Goal: Task Accomplishment & Management: Complete application form

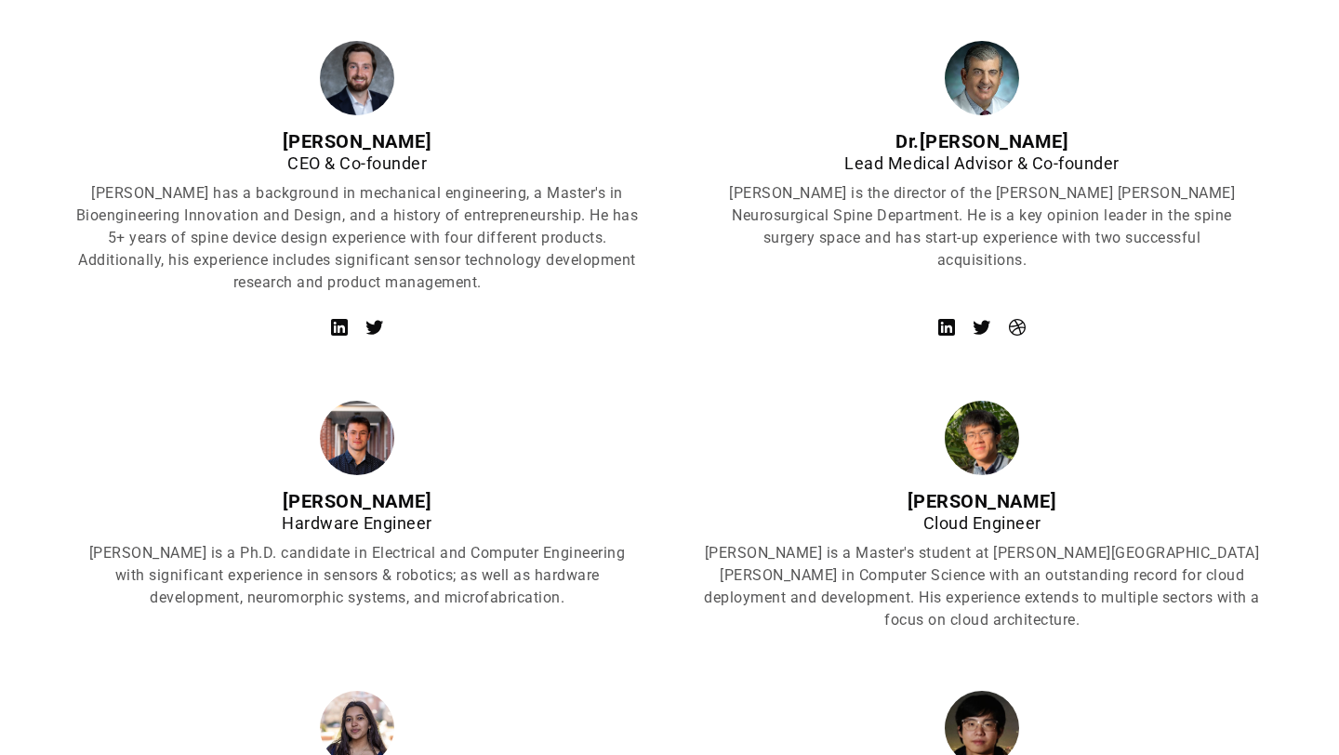
scroll to position [587, 0]
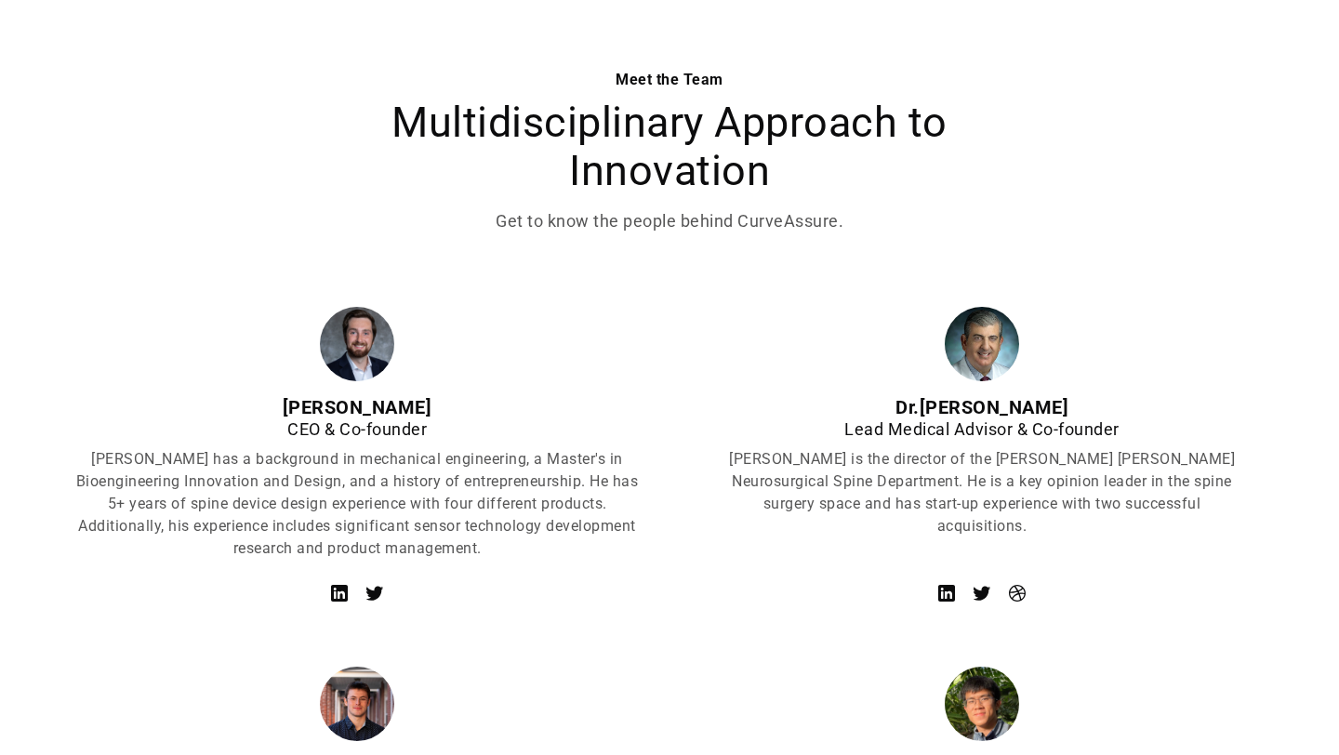
click at [401, 534] on p "[PERSON_NAME] has a background in mechanical engineering, a Master's in Bioengi…" at bounding box center [356, 504] width 565 height 112
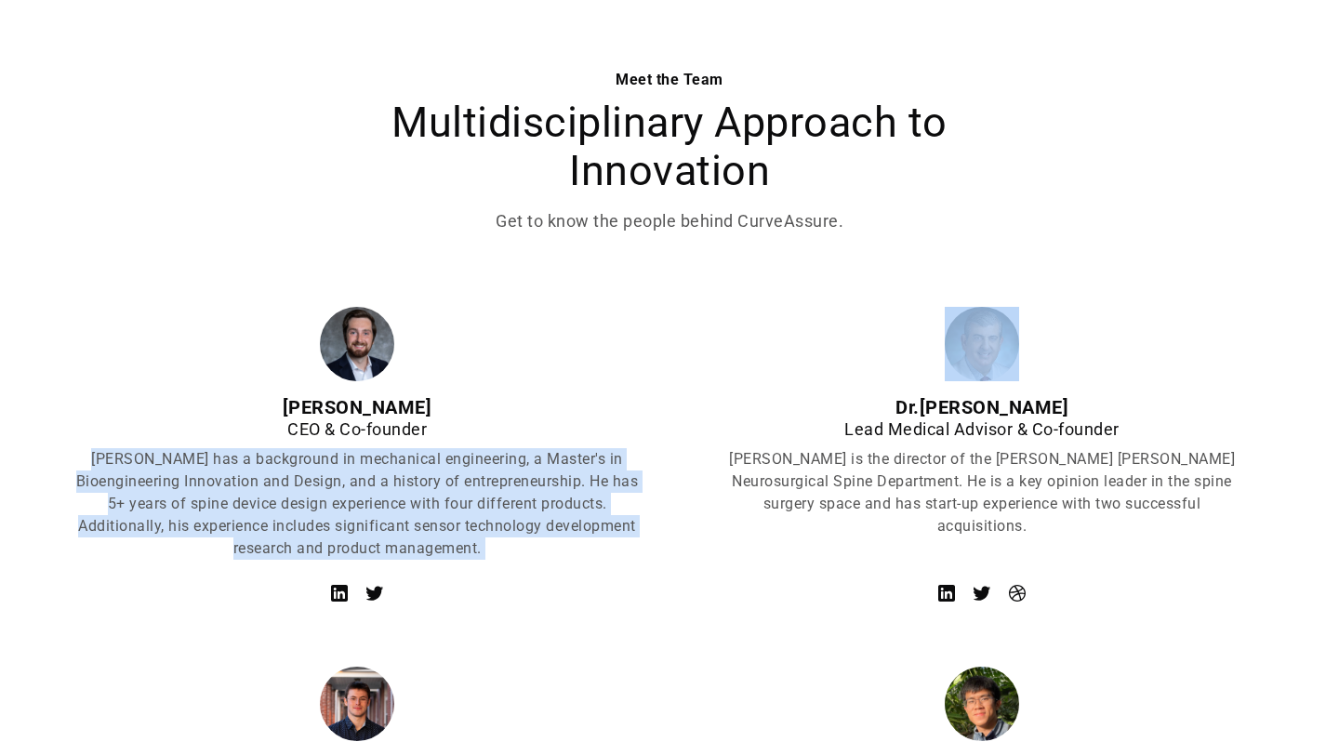
click at [401, 534] on p "[PERSON_NAME] has a background in mechanical engineering, a Master's in Bioengi…" at bounding box center [356, 504] width 565 height 112
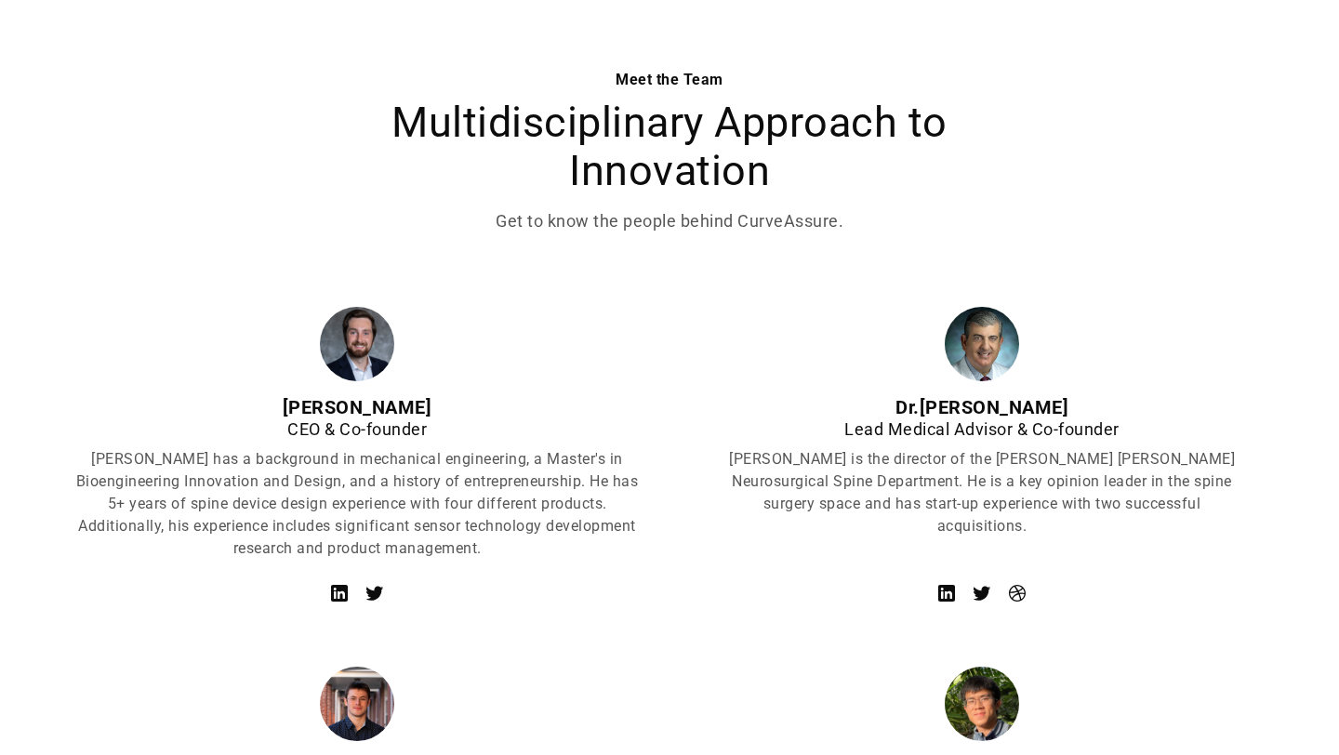
click at [401, 534] on p "[PERSON_NAME] has a background in mechanical engineering, a Master's in Bioengi…" at bounding box center [356, 504] width 565 height 112
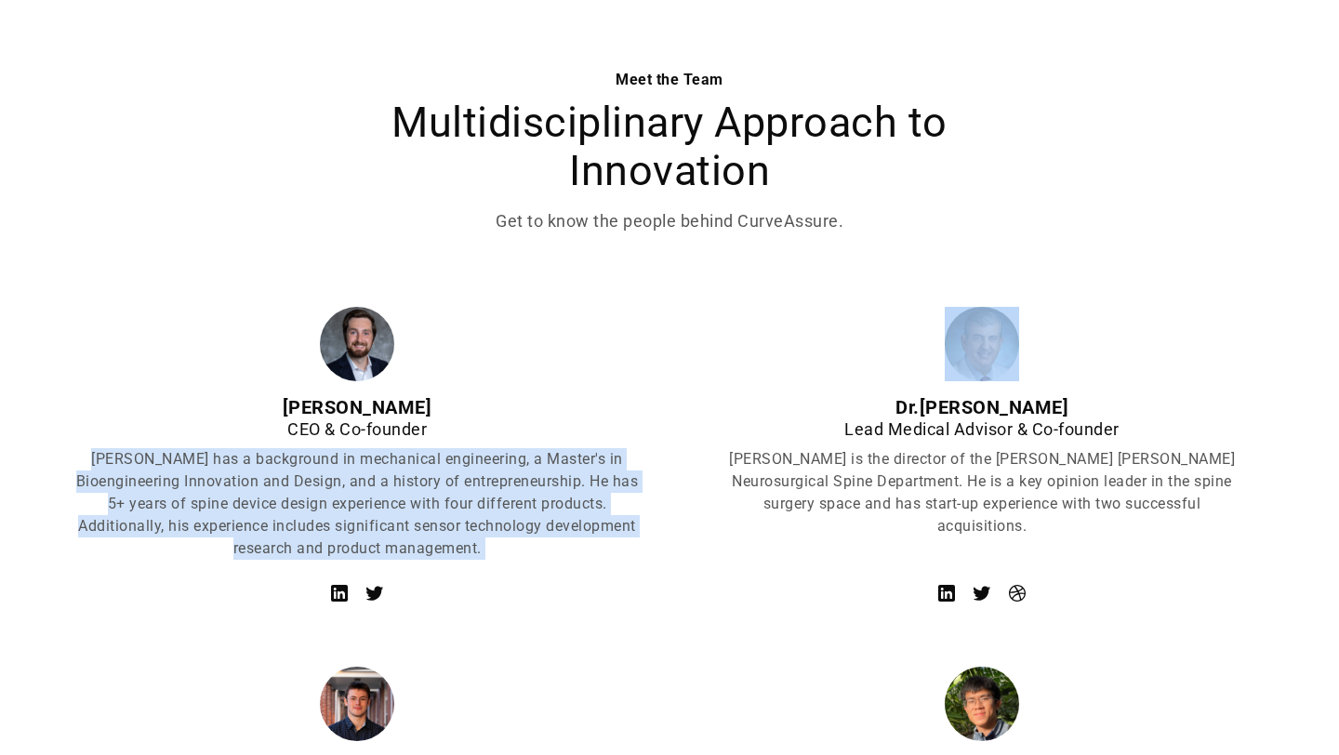
click at [376, 496] on p "[PERSON_NAME] has a background in mechanical engineering, a Master's in Bioengi…" at bounding box center [356, 504] width 565 height 112
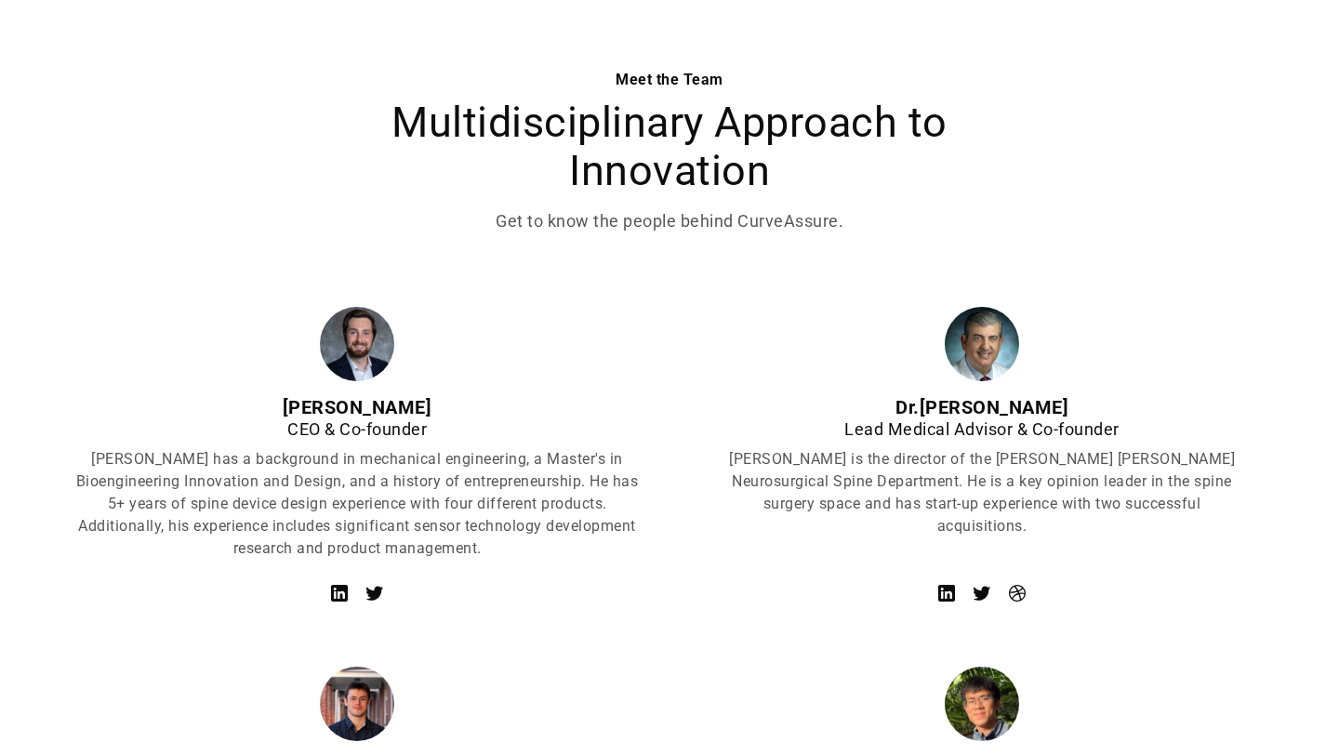
click at [376, 496] on p "[PERSON_NAME] has a background in mechanical engineering, a Master's in Bioengi…" at bounding box center [356, 504] width 565 height 112
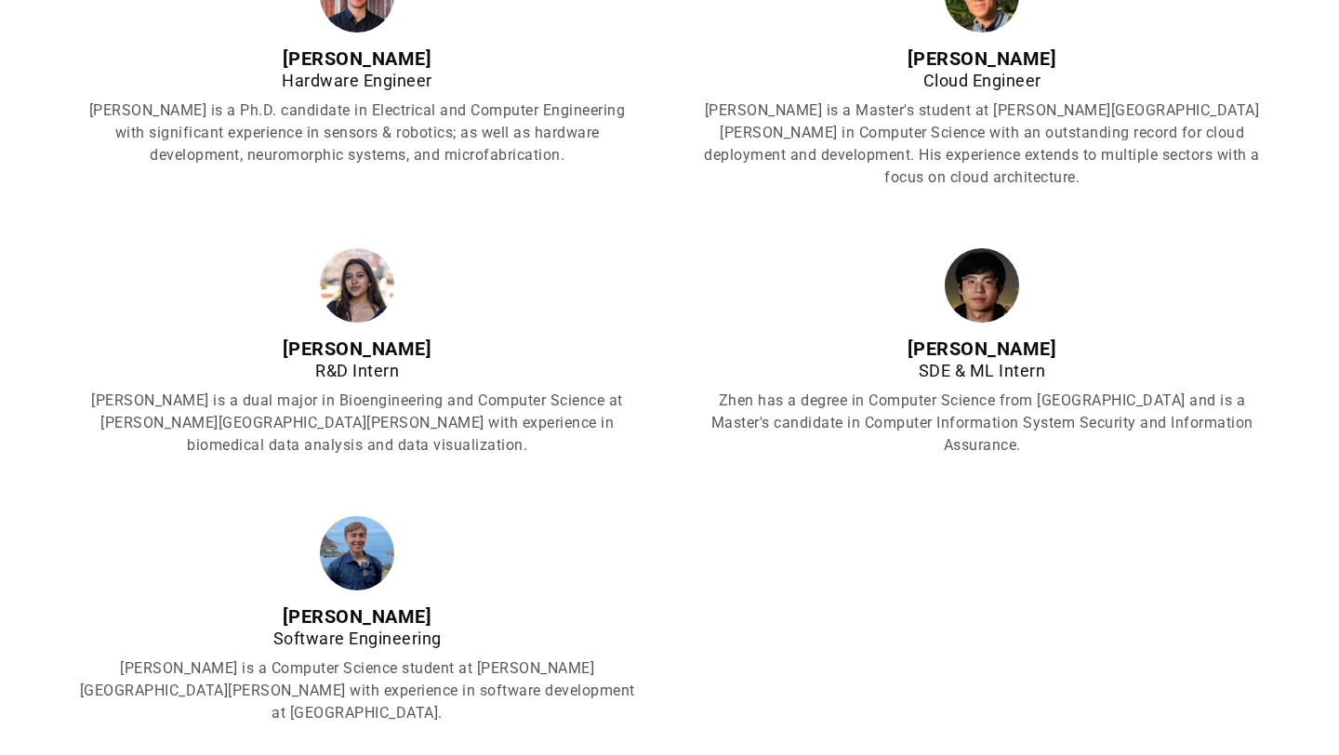
scroll to position [1927, 0]
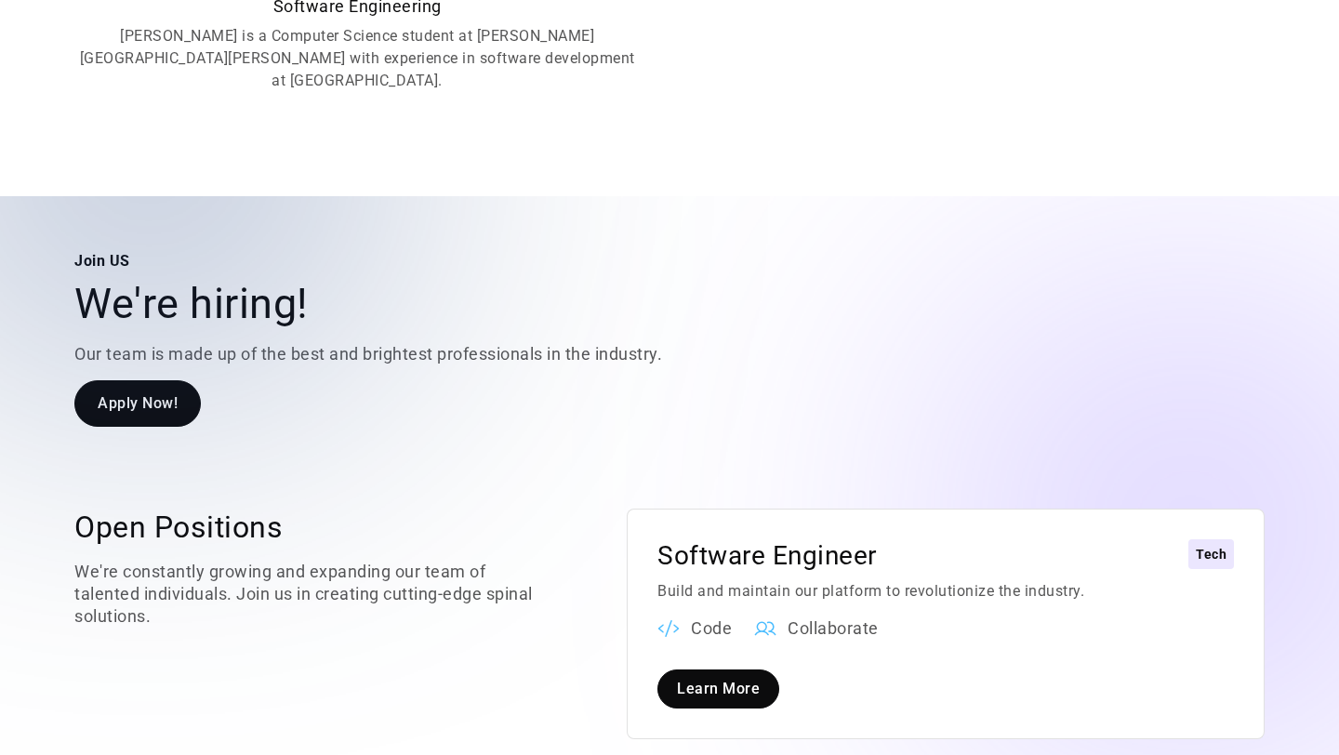
click at [124, 330] on div "Join US We're hiring! Our team is made up of the best and brightest professiona…" at bounding box center [431, 342] width 714 height 184
click at [139, 380] on link "Apply Now!" at bounding box center [137, 403] width 126 height 46
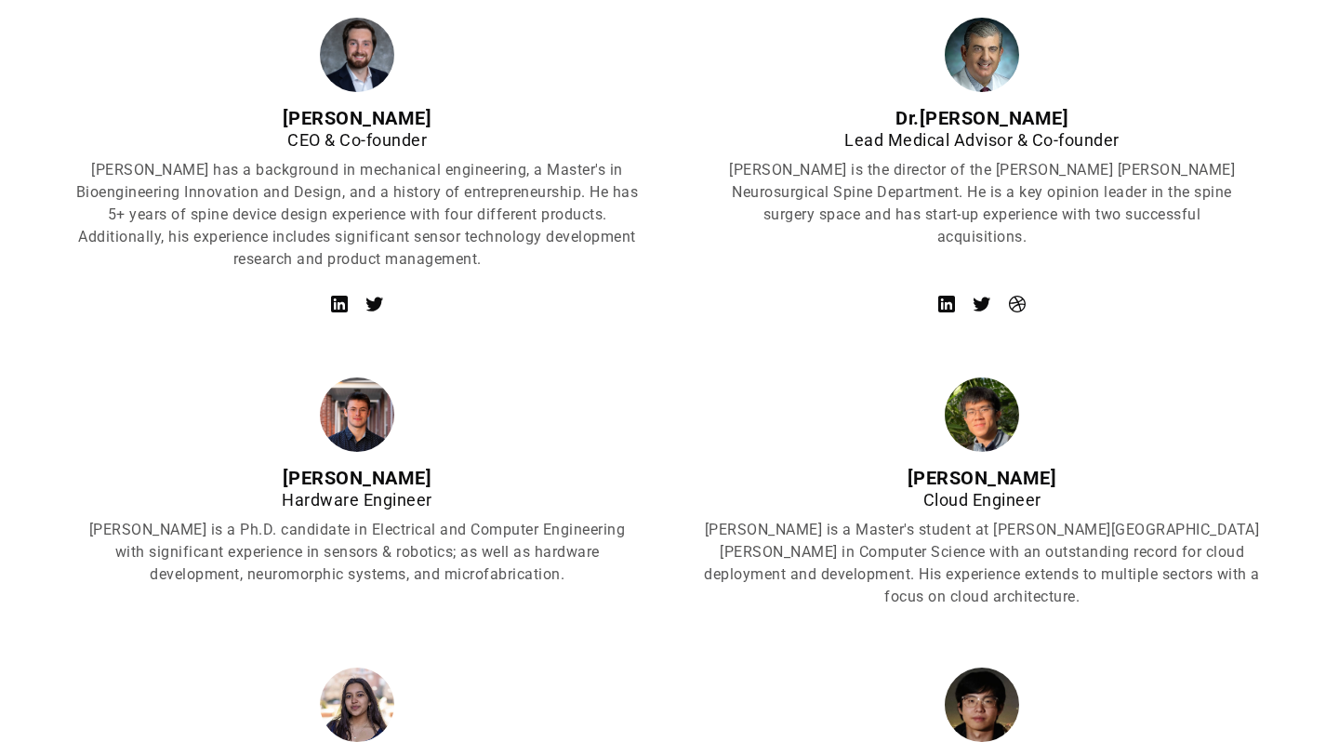
scroll to position [761, 0]
